Goal: Find specific page/section: Find specific page/section

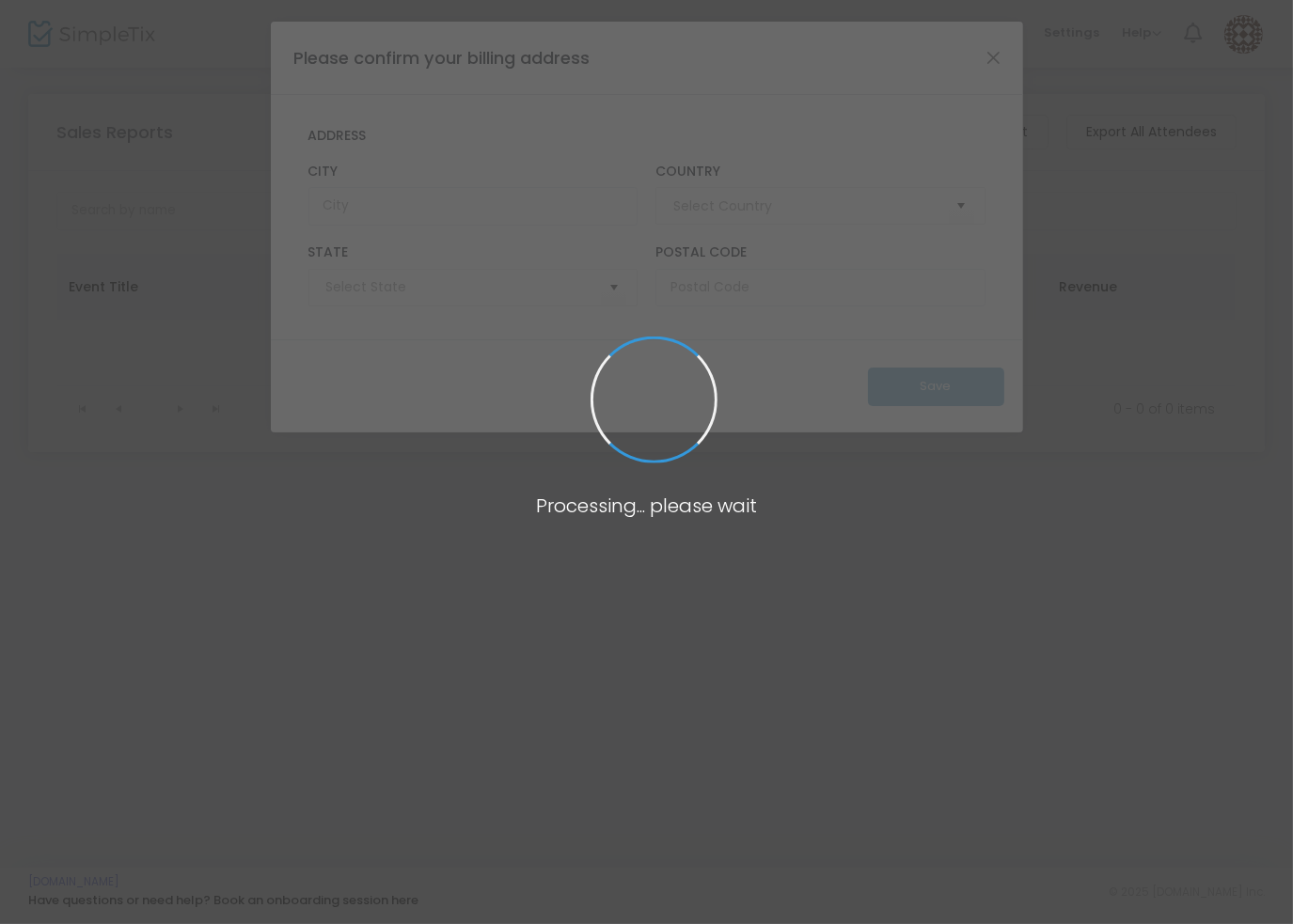
type input "[GEOGRAPHIC_DATA]"
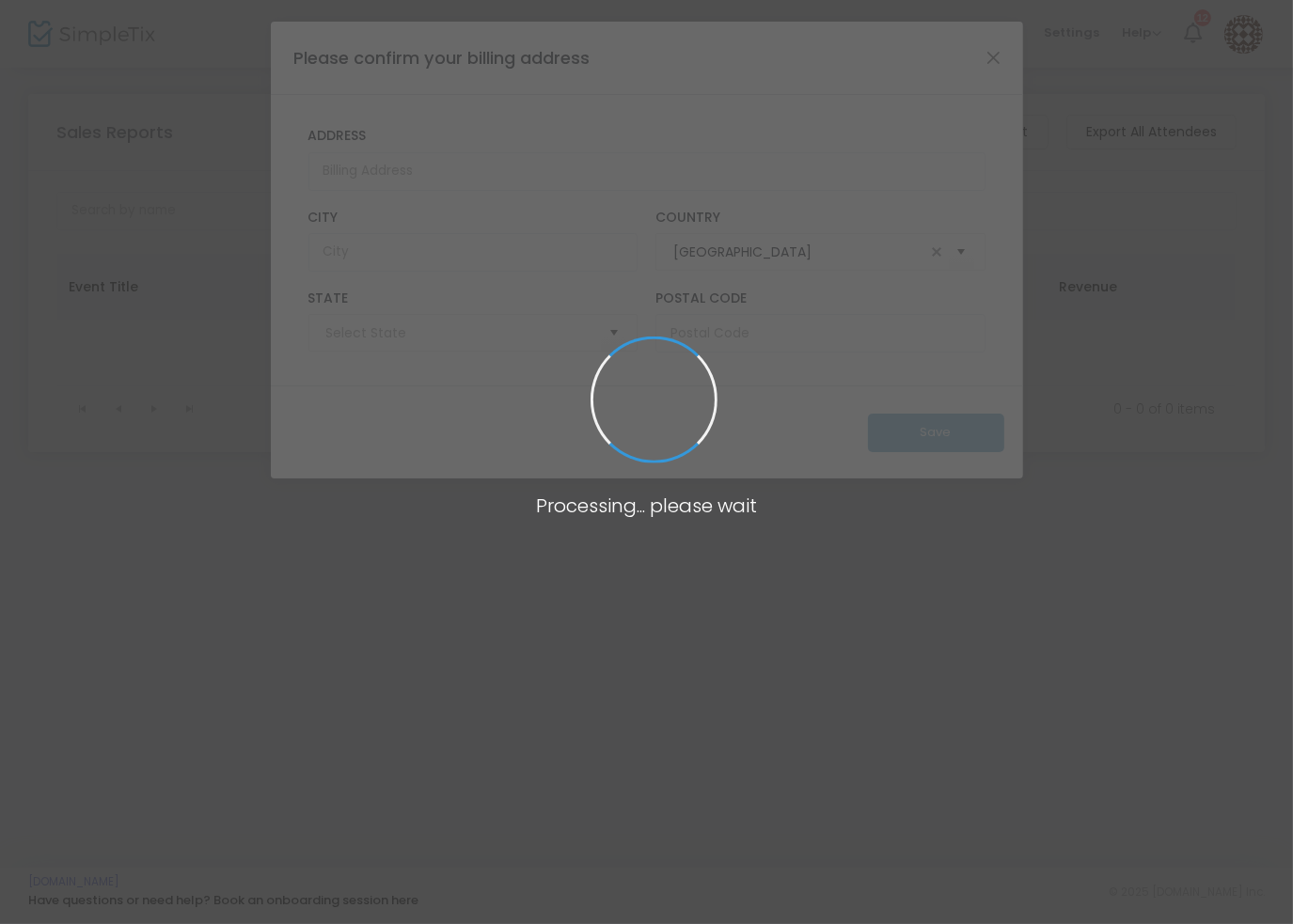
type input "[US_STATE]"
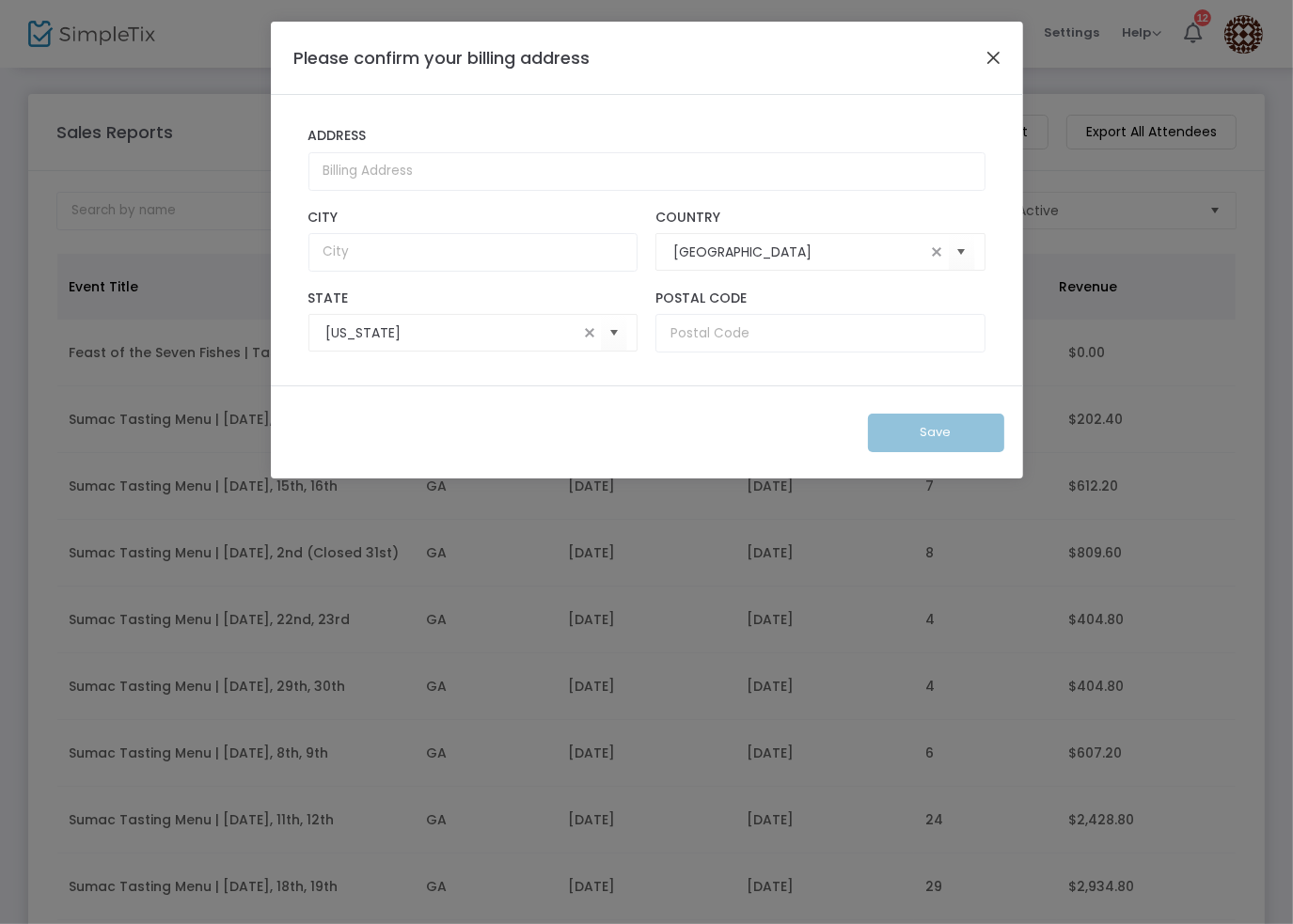
click at [988, 49] on button "Close" at bounding box center [994, 57] width 25 height 25
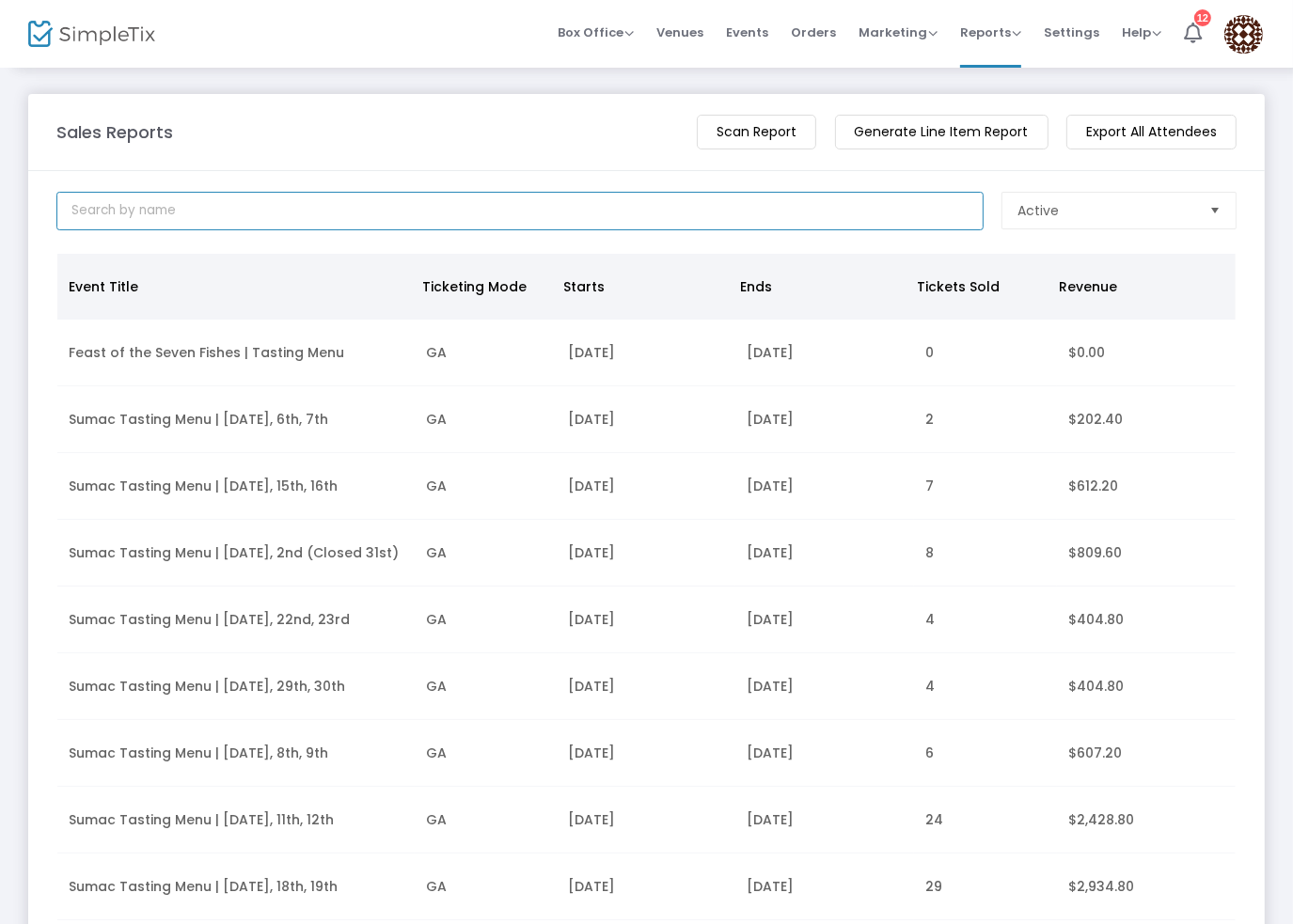
click at [281, 217] on input at bounding box center [519, 211] width 927 height 39
paste input "3507"
type input "3507"
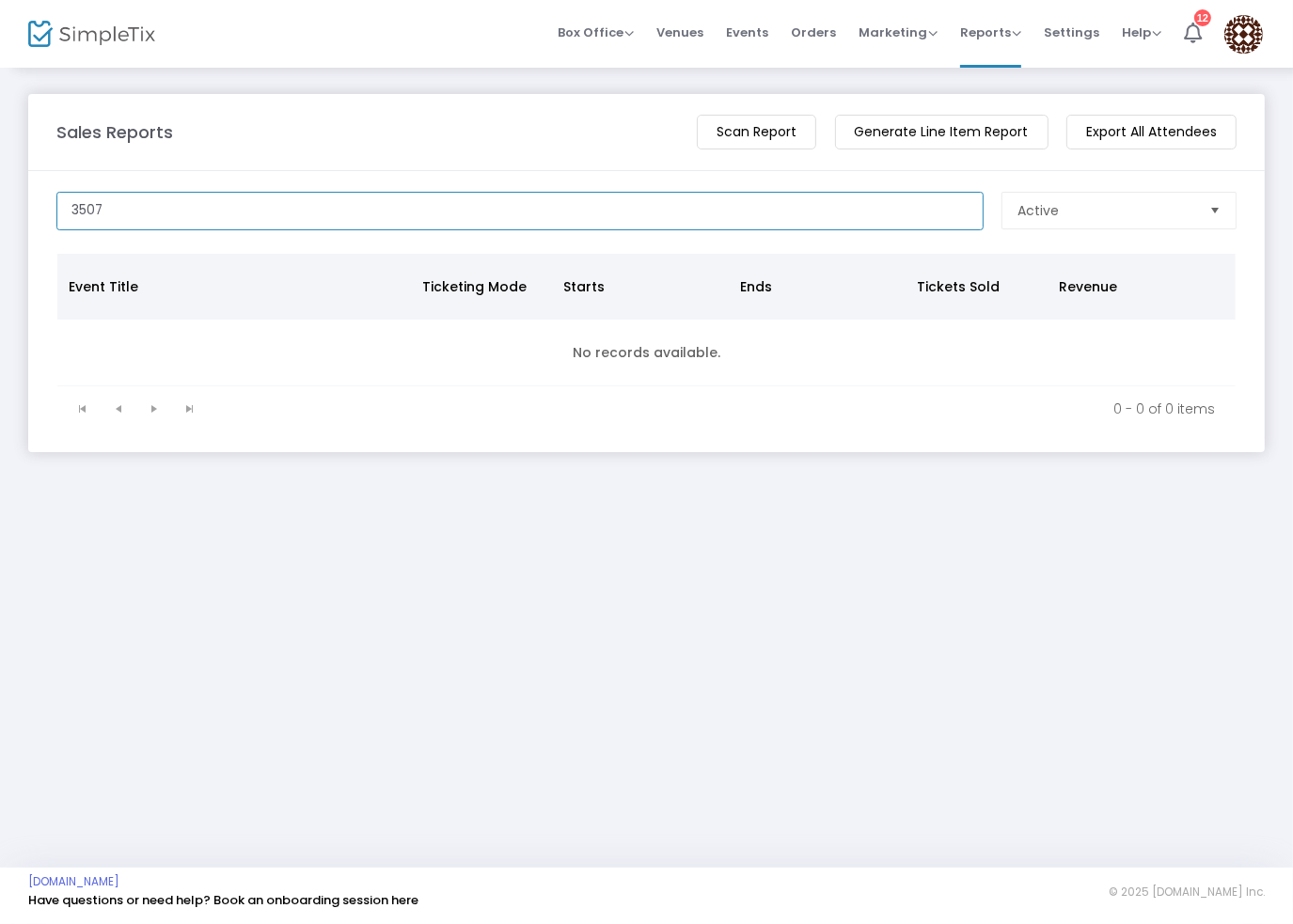
drag, startPoint x: 281, startPoint y: 217, endPoint x: 68, endPoint y: 222, distance: 213.1
click at [69, 221] on input "3507" at bounding box center [519, 211] width 927 height 39
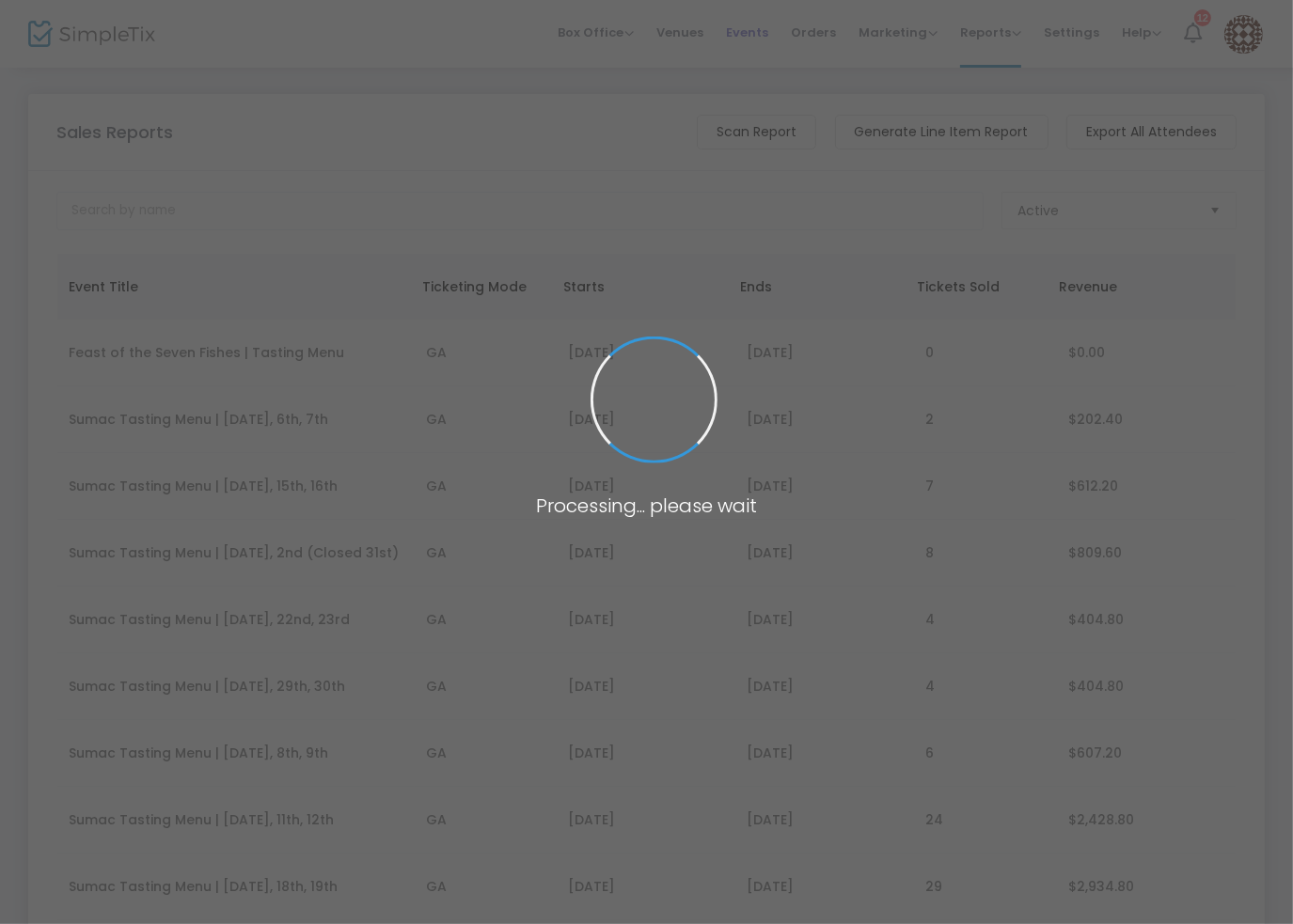
click at [757, 27] on span "Events" at bounding box center [747, 32] width 43 height 48
